Goal: Task Accomplishment & Management: Use online tool/utility

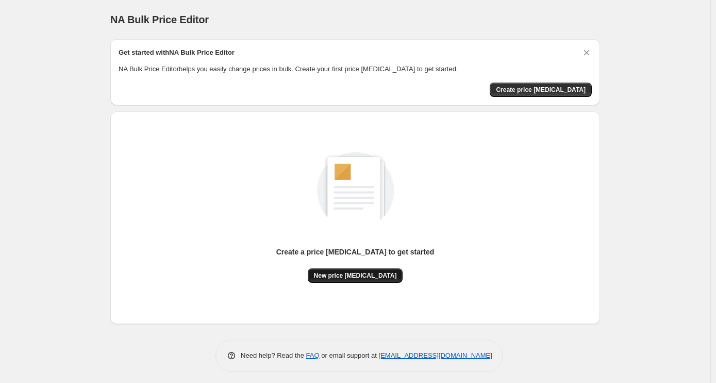
click at [375, 275] on span "New price [MEDICAL_DATA]" at bounding box center [355, 275] width 83 height 8
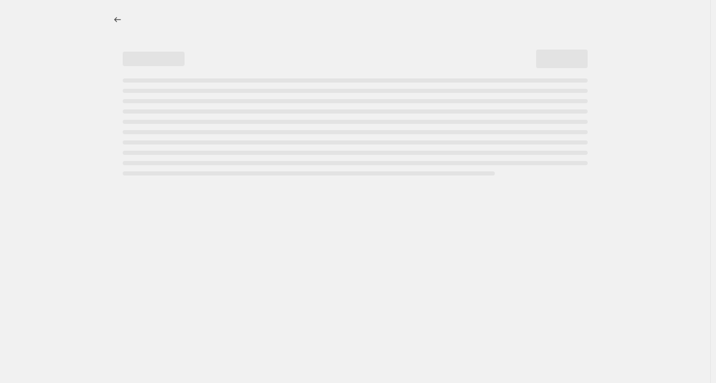
select select "percentage"
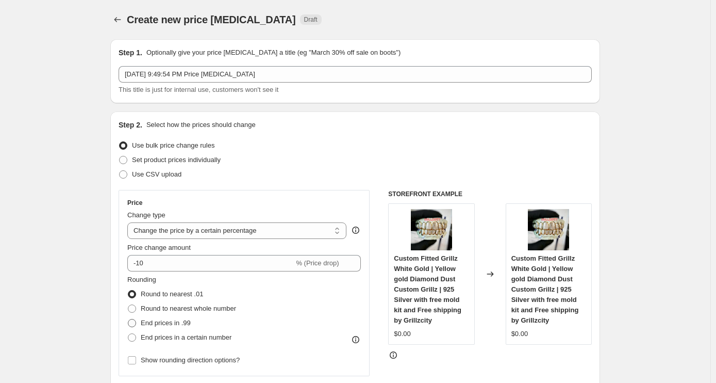
click at [173, 319] on span "End prices in .99" at bounding box center [166, 323] width 50 height 8
click at [128, 319] on input "End prices in .99" at bounding box center [128, 319] width 1 height 1
radio input "true"
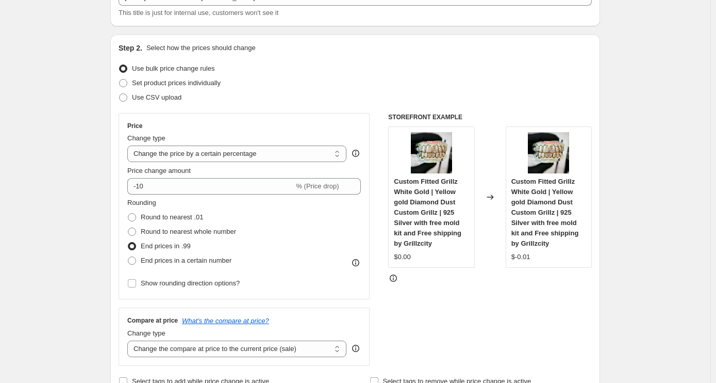
scroll to position [79, 0]
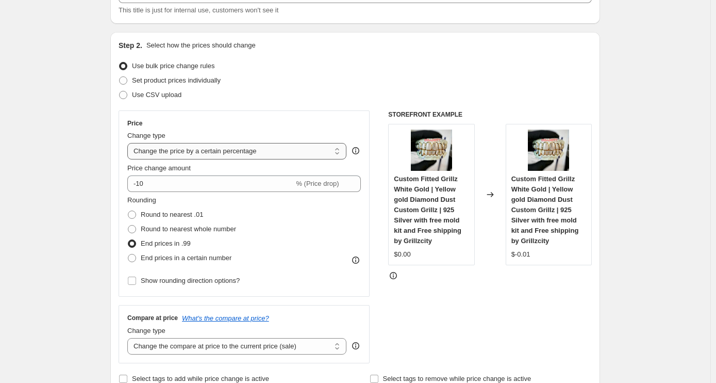
click at [279, 151] on select "Change the price to a certain amount Change the price by a certain amount Chang…" at bounding box center [236, 151] width 219 height 17
click at [269, 144] on select "Change the price to a certain amount Change the price by a certain amount Chang…" at bounding box center [236, 151] width 219 height 17
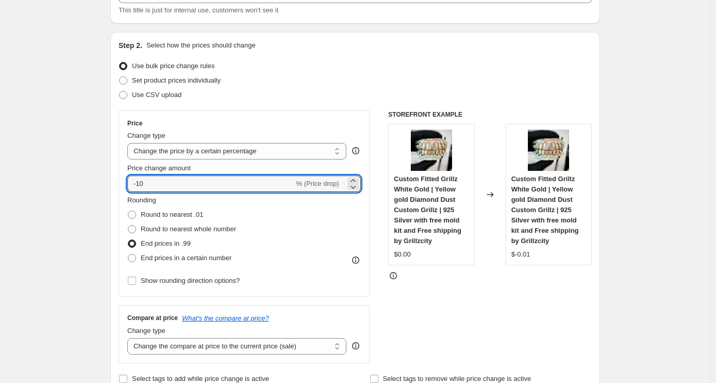
drag, startPoint x: 214, startPoint y: 181, endPoint x: 116, endPoint y: 190, distance: 98.4
click at [116, 190] on div "Step 2. Select how the prices should change Use bulk price change rules Set pro…" at bounding box center [355, 213] width 490 height 362
click at [359, 208] on div "Rounding Round to nearest .01 Round to nearest whole number End prices in .99 E…" at bounding box center [244, 230] width 234 height 70
drag, startPoint x: 257, startPoint y: 183, endPoint x: 106, endPoint y: 189, distance: 151.2
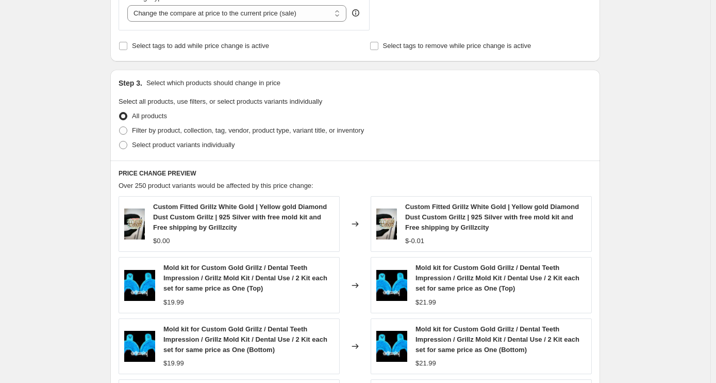
scroll to position [416, 0]
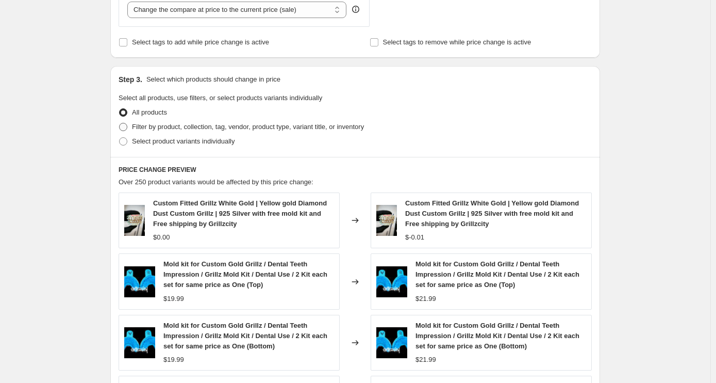
type input "5"
click at [276, 124] on span "Filter by product, collection, tag, vendor, product type, variant title, or inv…" at bounding box center [248, 127] width 232 height 8
click at [120, 123] on input "Filter by product, collection, tag, vendor, product type, variant title, or inv…" at bounding box center [119, 123] width 1 height 1
radio input "true"
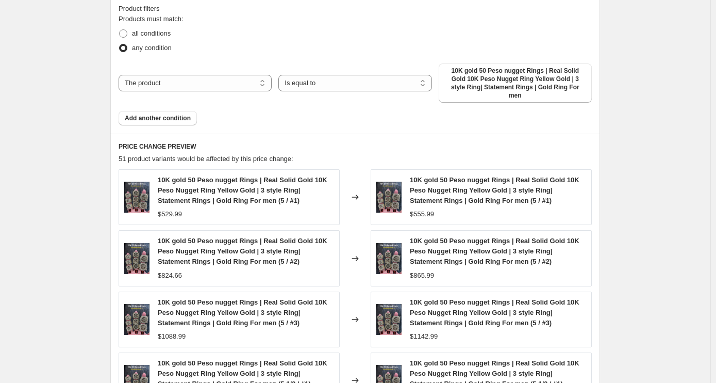
scroll to position [580, 0]
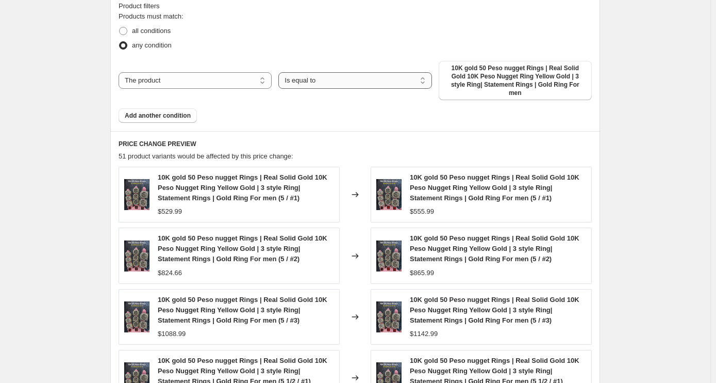
click at [409, 77] on select "Is equal to Is not equal to" at bounding box center [354, 80] width 153 height 17
click at [214, 96] on div "Products must match: all conditions any condition The product The product's col…" at bounding box center [355, 66] width 473 height 111
click at [330, 78] on select "Is equal to Is not equal to" at bounding box center [354, 80] width 153 height 17
click at [260, 78] on select "The product The product's collection The product's tag The product's vendor The…" at bounding box center [195, 80] width 153 height 17
select select "collection"
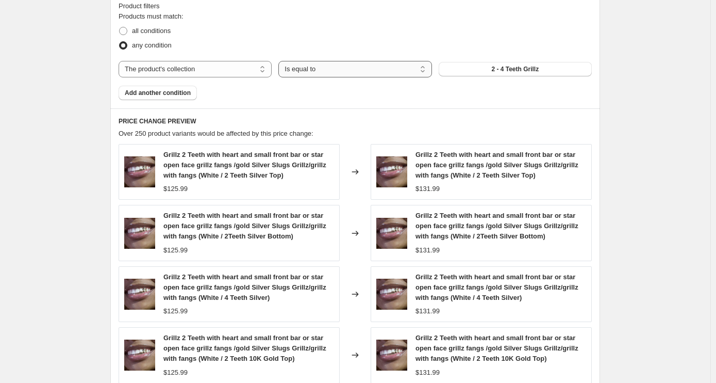
click at [339, 72] on select "Is equal to Is not equal to" at bounding box center [354, 69] width 153 height 17
click at [482, 67] on button "2 - 4 Teeth Grillz" at bounding box center [515, 69] width 153 height 14
drag, startPoint x: 184, startPoint y: 93, endPoint x: 330, endPoint y: 70, distance: 147.8
click at [330, 70] on div "Products must match: all conditions any condition The product The product's col…" at bounding box center [355, 55] width 473 height 89
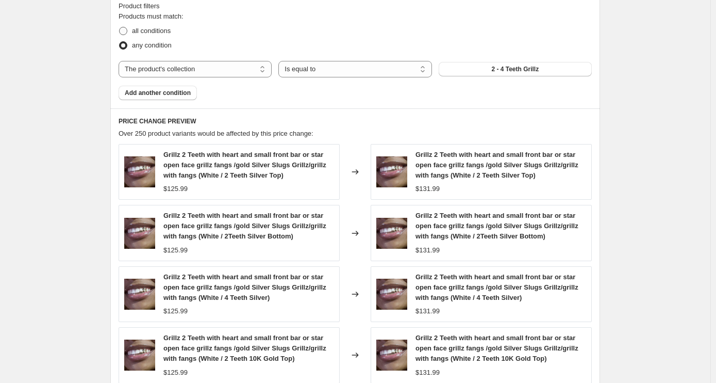
click at [169, 27] on span "all conditions" at bounding box center [151, 31] width 39 height 8
click at [120, 27] on input "all conditions" at bounding box center [119, 27] width 1 height 1
radio input "true"
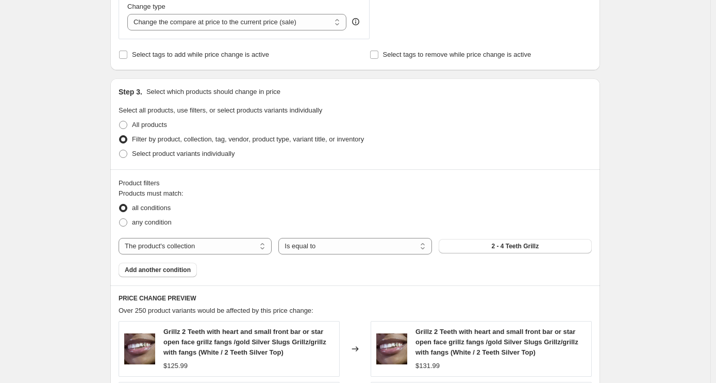
scroll to position [395, 0]
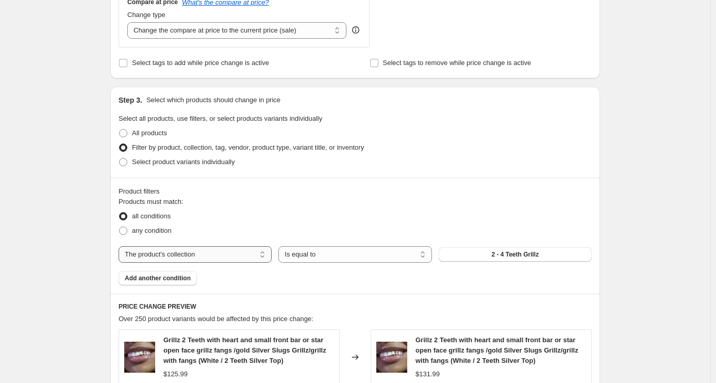
click at [235, 248] on select "The product The product's collection The product's tag The product's vendor The…" at bounding box center [195, 254] width 153 height 17
select select "product_status"
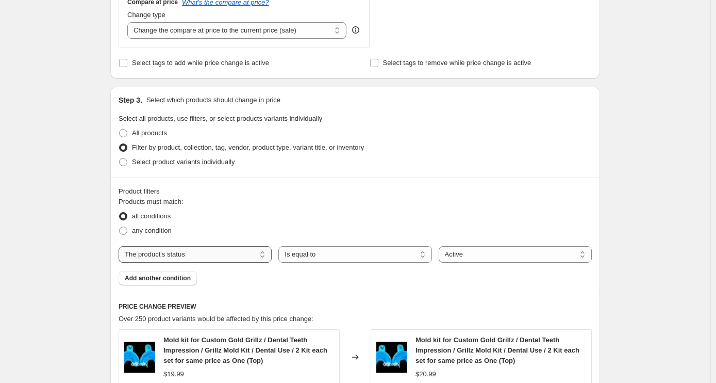
click at [237, 253] on select "The product The product's collection The product's tag The product's vendor The…" at bounding box center [195, 254] width 153 height 17
click at [307, 265] on div "Products must match: all conditions any condition The product The product's col…" at bounding box center [355, 240] width 473 height 89
click at [503, 254] on select "Active Draft Archived" at bounding box center [515, 254] width 153 height 17
click at [504, 254] on select "Active Draft Archived" at bounding box center [515, 254] width 153 height 17
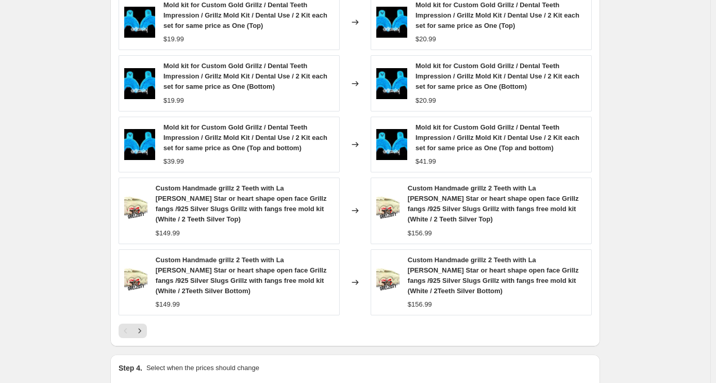
scroll to position [822, 0]
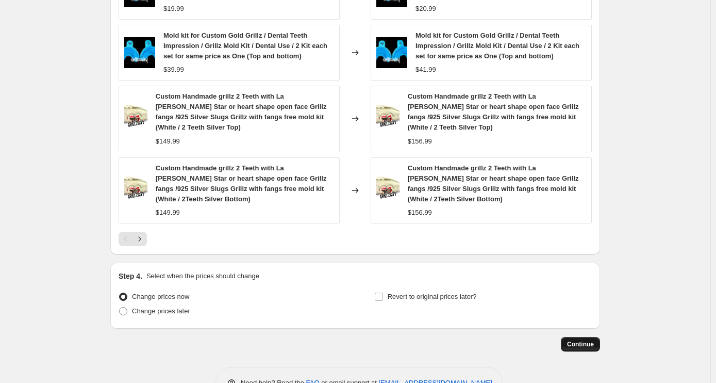
click at [585, 346] on span "Continue" at bounding box center [580, 344] width 27 height 8
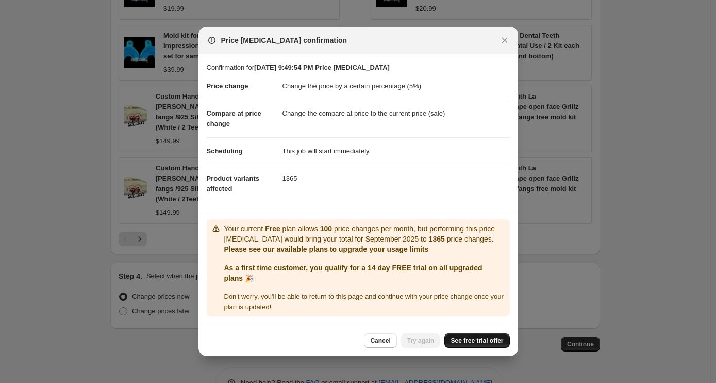
click at [494, 340] on span "See free trial offer" at bounding box center [477, 340] width 53 height 8
drag, startPoint x: 509, startPoint y: 45, endPoint x: 420, endPoint y: -112, distance: 180.8
click at [420, 0] on html "Home Settings Plans Skip to content Create new price change job. This page is r…" at bounding box center [358, 191] width 716 height 383
